Goal: Information Seeking & Learning: Understand process/instructions

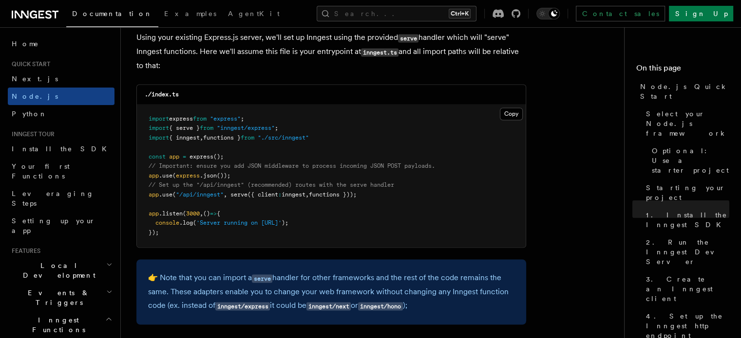
scroll to position [1510, 0]
drag, startPoint x: 288, startPoint y: 128, endPoint x: 139, endPoint y: 130, distance: 149.5
click at [139, 130] on pre "import express from "express" ; import { serve } from "inngest/express" ; impor…" at bounding box center [331, 176] width 389 height 143
copy span "import { serve } from "inngest/express" ;"
drag, startPoint x: 376, startPoint y: 193, endPoint x: 140, endPoint y: 194, distance: 236.2
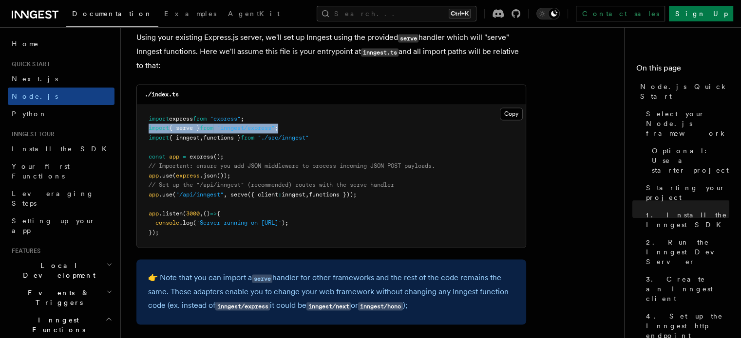
click at [140, 194] on pre "import express from "express" ; import { serve } from "inngest/express" ; impor…" at bounding box center [331, 176] width 389 height 143
copy span "app .use ( "/api/inngest" , serve ({ client : inngest , functions }));"
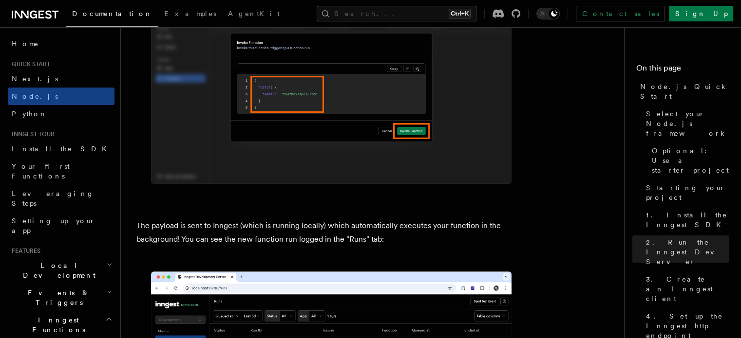
scroll to position [3458, 0]
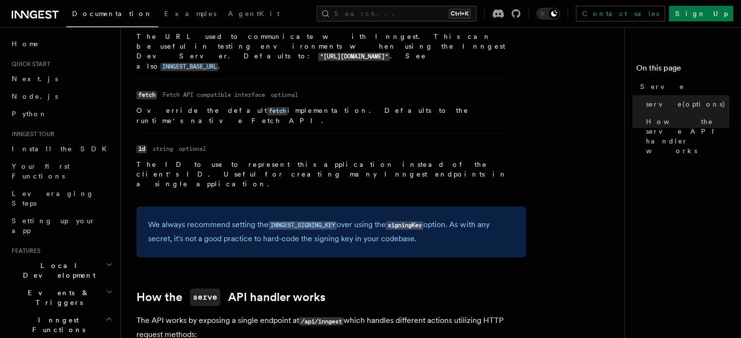
scroll to position [1013, 0]
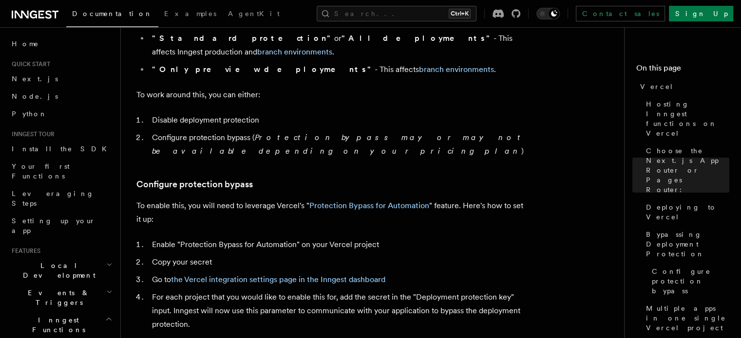
scroll to position [746, 0]
